Goal: Information Seeking & Learning: Check status

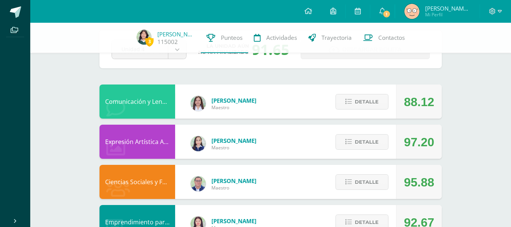
scroll to position [36, 0]
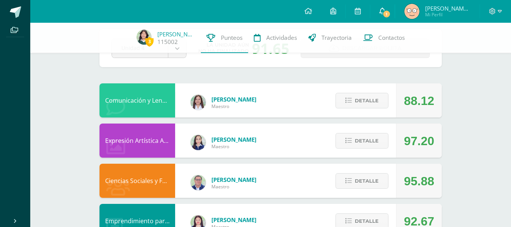
click at [388, 13] on span "1" at bounding box center [386, 14] width 8 height 8
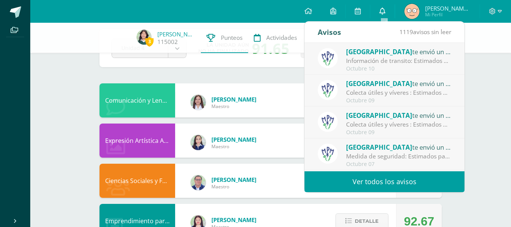
click at [389, 8] on link "0" at bounding box center [382, 11] width 24 height 23
click at [400, 58] on div "Información de transito: Estimados padres de familia: compartimos con ustedes c…" at bounding box center [398, 60] width 105 height 9
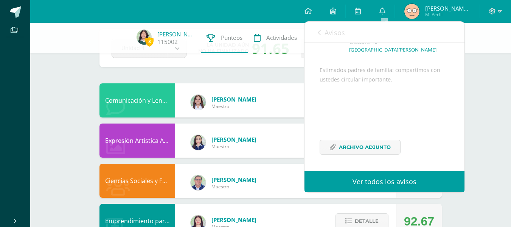
scroll to position [66, 0]
click at [384, 11] on icon at bounding box center [382, 11] width 6 height 7
click at [364, 145] on span "Archivo Adjunto" at bounding box center [365, 147] width 52 height 14
click at [320, 30] on icon at bounding box center [319, 33] width 3 height 6
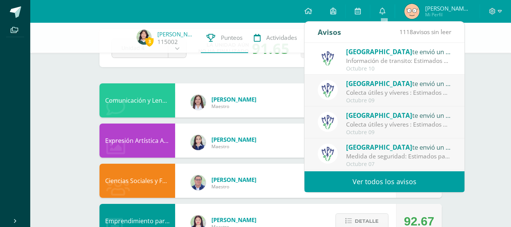
click at [319, 32] on div "Avisos" at bounding box center [329, 32] width 23 height 21
click at [384, 12] on icon at bounding box center [382, 11] width 6 height 7
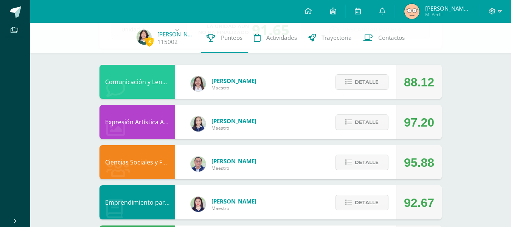
scroll to position [55, 0]
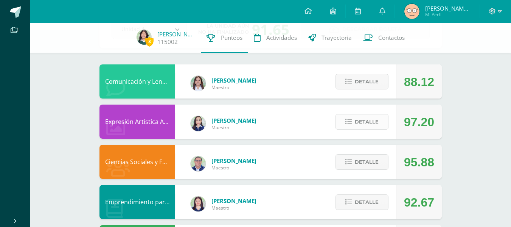
click at [379, 120] on span "Detalle" at bounding box center [367, 122] width 24 height 14
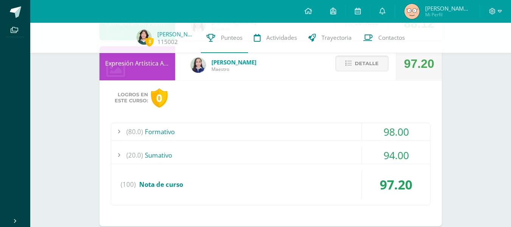
scroll to position [72, 0]
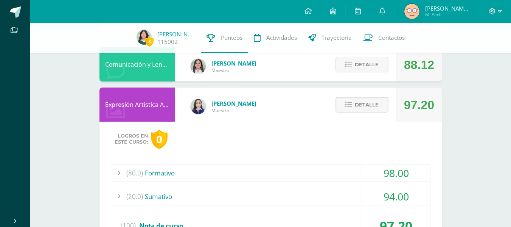
click at [376, 104] on span "Detalle" at bounding box center [367, 105] width 24 height 14
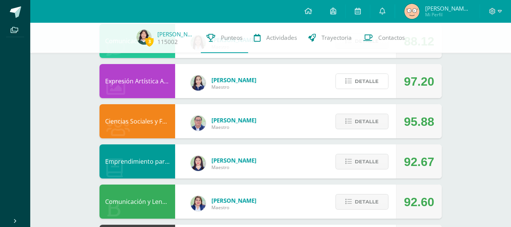
scroll to position [96, 0]
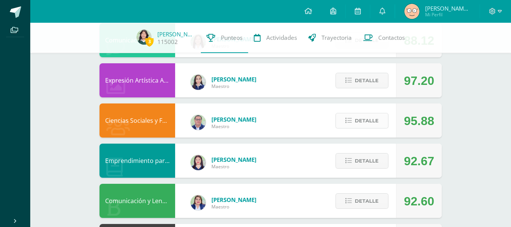
click at [366, 117] on span "Detalle" at bounding box center [367, 120] width 24 height 14
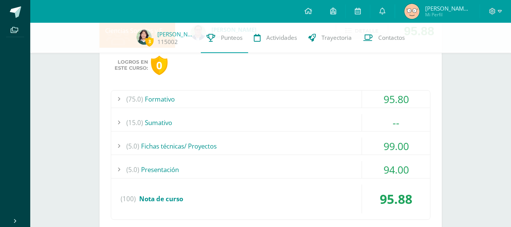
scroll to position [180, 0]
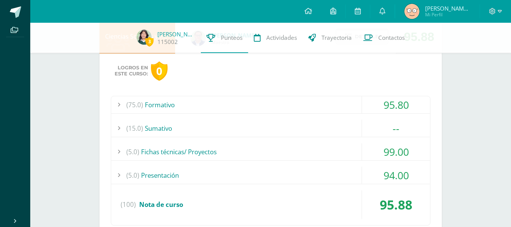
click at [220, 174] on div "(5.0) Presentación" at bounding box center [270, 174] width 319 height 17
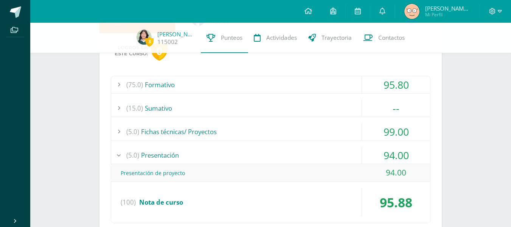
scroll to position [200, 0]
click at [191, 152] on div "(5.0) Presentación" at bounding box center [270, 154] width 319 height 17
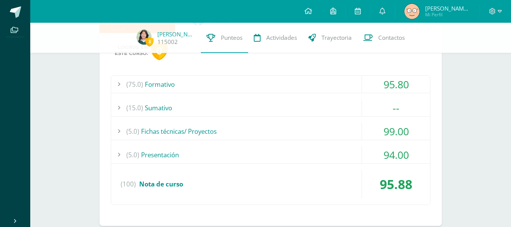
click at [191, 152] on div "(5.0) Presentación" at bounding box center [270, 154] width 319 height 17
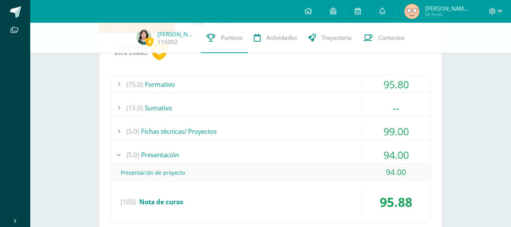
click at [191, 152] on div "(5.0) Presentación" at bounding box center [270, 154] width 319 height 17
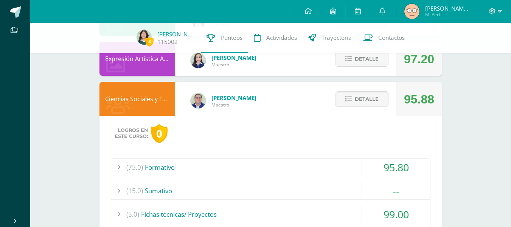
scroll to position [117, 0]
click at [361, 103] on span "Detalle" at bounding box center [367, 99] width 24 height 14
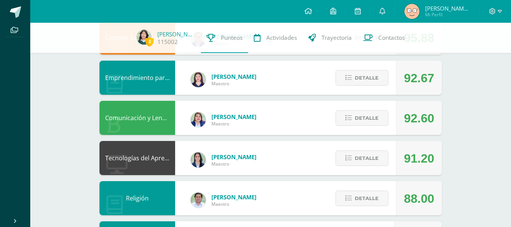
scroll to position [180, 0]
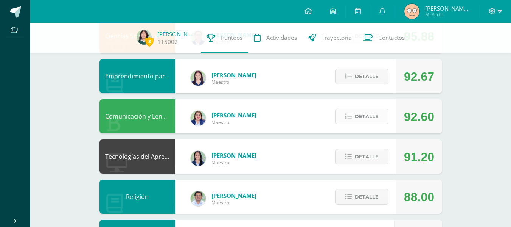
click at [358, 117] on button "Detalle" at bounding box center [362, 117] width 53 height 16
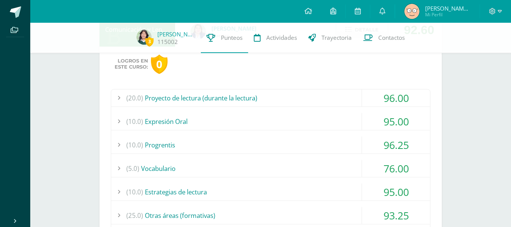
scroll to position [268, 0]
click at [228, 95] on div "(20.0) Proyecto de lectura (durante la lectura)" at bounding box center [270, 97] width 319 height 17
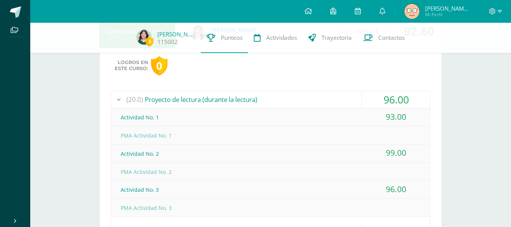
click at [219, 100] on div "(20.0) Proyecto de lectura (durante la lectura)" at bounding box center [270, 99] width 319 height 17
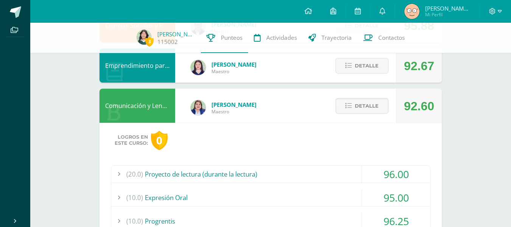
scroll to position [191, 0]
click at [352, 109] on icon at bounding box center [348, 106] width 6 height 6
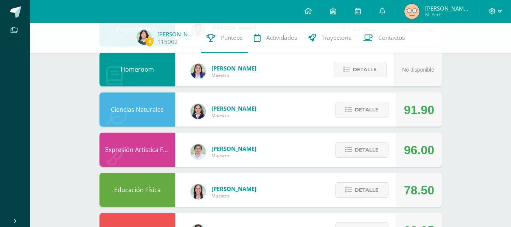
scroll to position [389, 0]
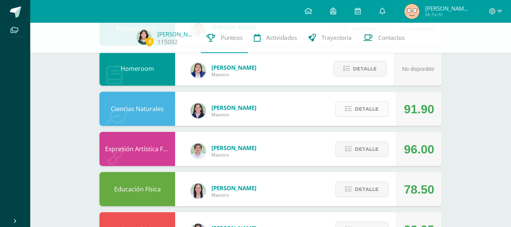
click at [377, 107] on span "Detalle" at bounding box center [367, 109] width 24 height 14
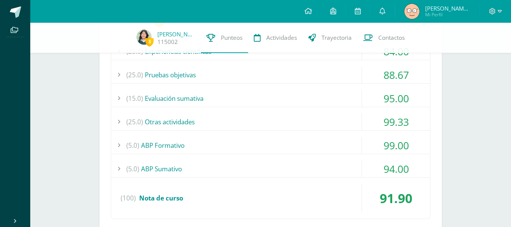
scroll to position [507, 0]
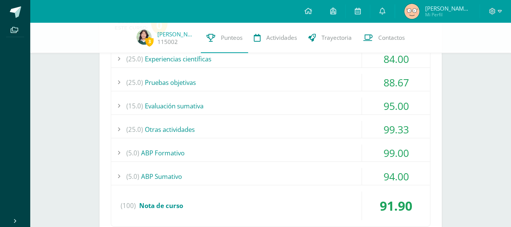
click at [283, 101] on div "(15.0) Evaluación sumativa" at bounding box center [270, 105] width 319 height 17
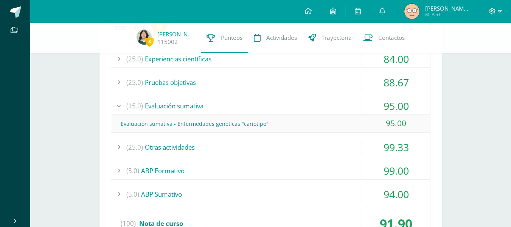
click at [284, 107] on div "(15.0) Evaluación sumativa" at bounding box center [270, 105] width 319 height 17
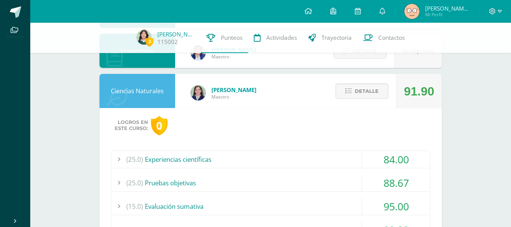
scroll to position [401, 0]
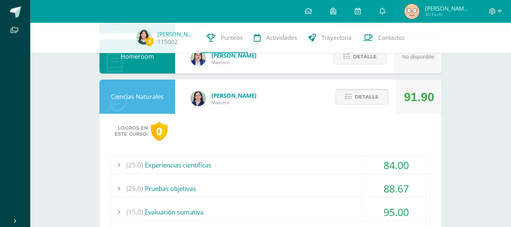
click at [352, 99] on icon at bounding box center [348, 96] width 6 height 6
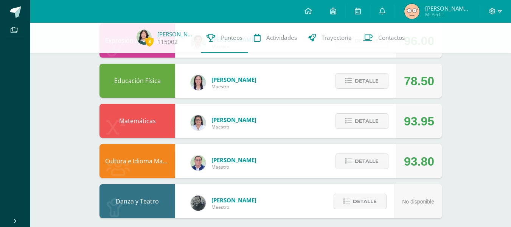
scroll to position [503, 0]
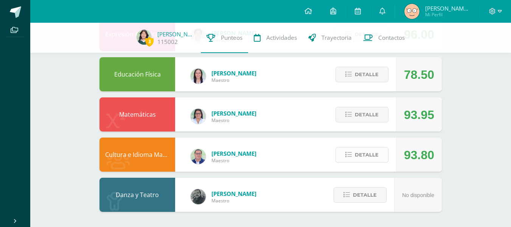
click at [368, 151] on span "Detalle" at bounding box center [367, 155] width 24 height 14
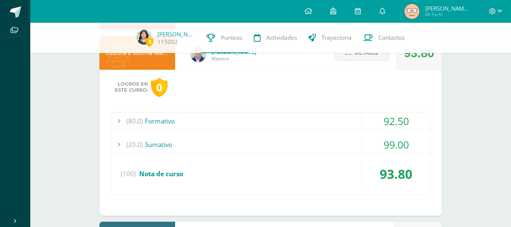
scroll to position [605, 0]
click at [257, 124] on div "(80.0) Formativo" at bounding box center [270, 120] width 319 height 17
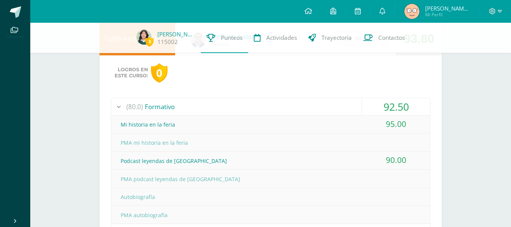
scroll to position [616, 0]
